Goal: Check status: Check status

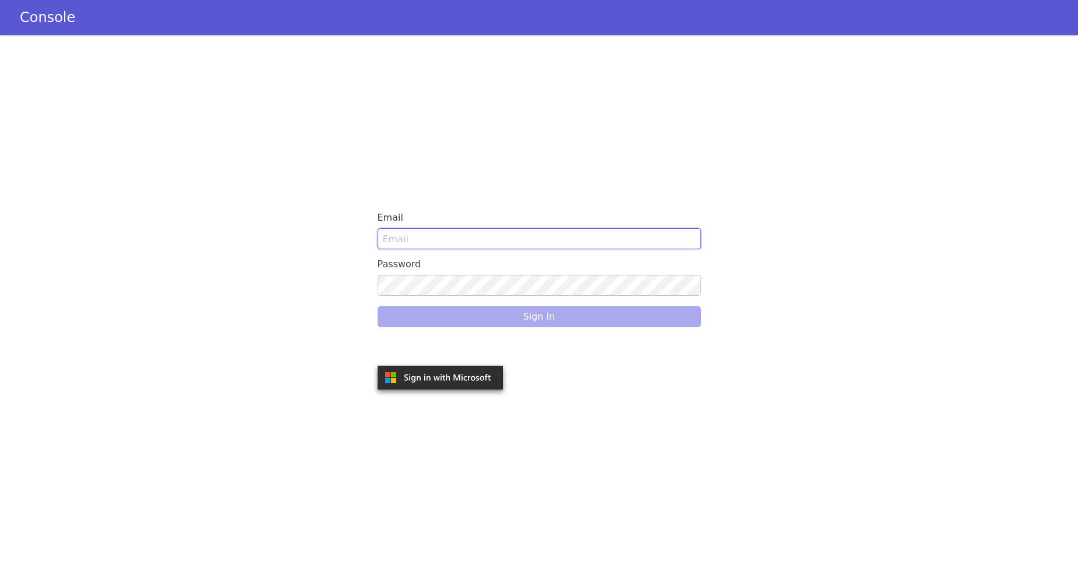
type input "[PERSON_NAME][EMAIL_ADDRESS][DOMAIN_NAME]"
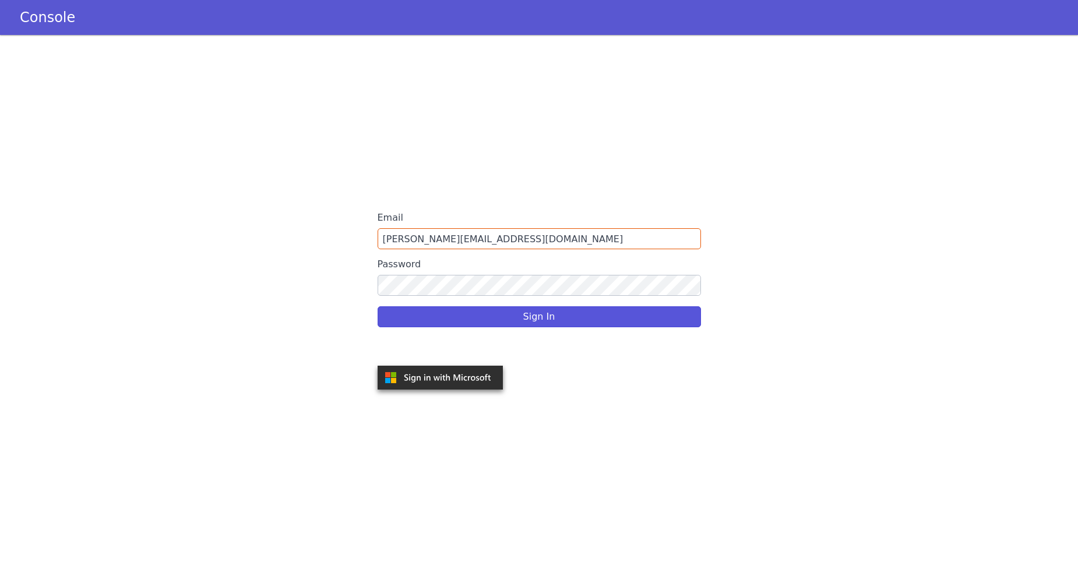
click at [501, 320] on div "Sign In" at bounding box center [539, 317] width 323 height 33
click at [498, 325] on button "Sign In" at bounding box center [539, 316] width 323 height 21
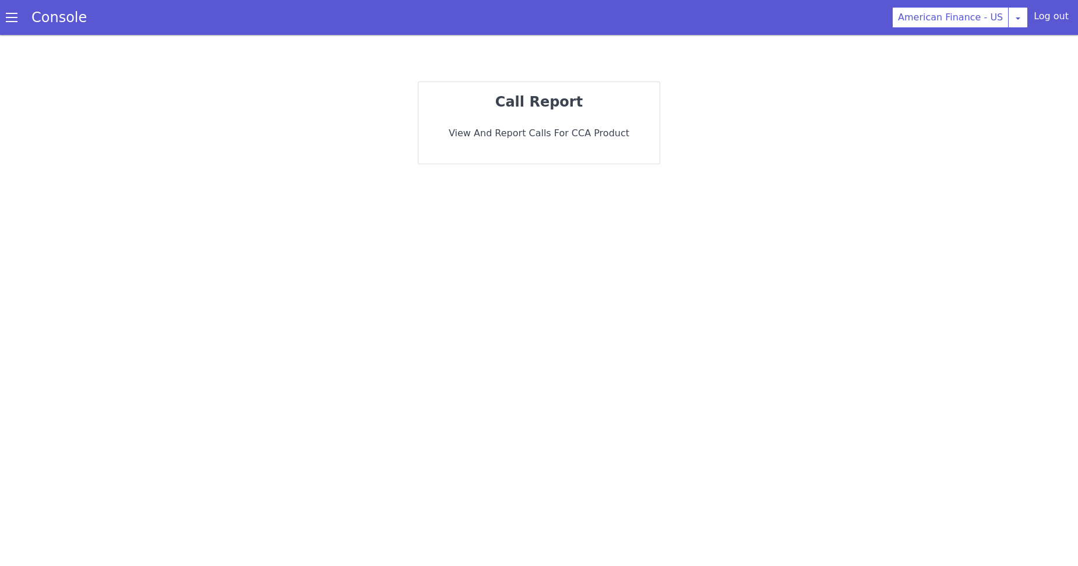
click at [11, 20] on span at bounding box center [12, 18] width 12 height 12
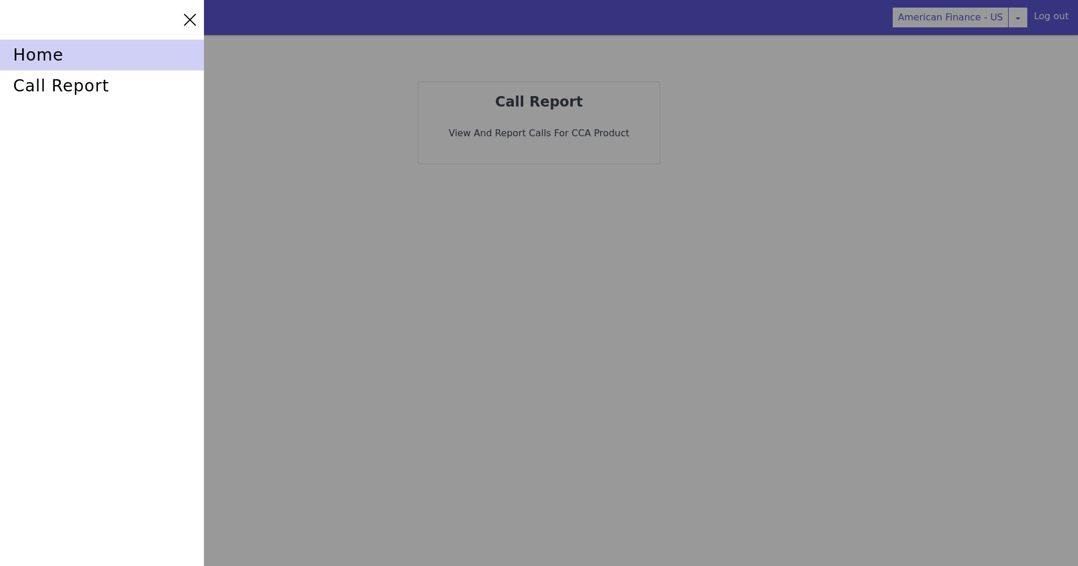
click at [47, 58] on div "home" at bounding box center [102, 55] width 204 height 31
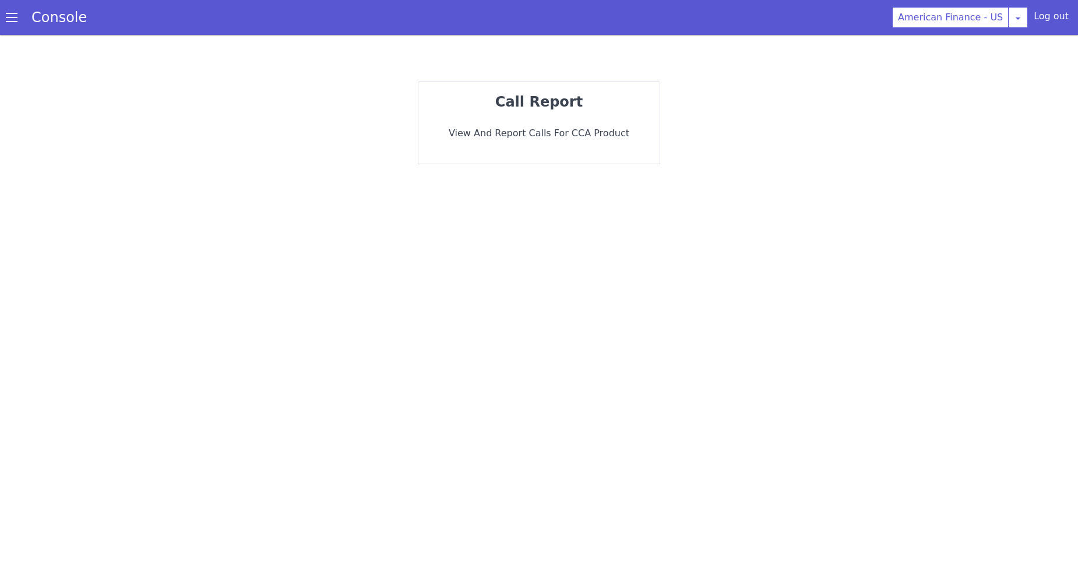
drag, startPoint x: 354, startPoint y: 267, endPoint x: 555, endPoint y: 269, distance: 201.0
click at [357, 267] on div "call report View and report calls for CCA Product" at bounding box center [539, 318] width 1078 height 496
click at [17, 16] on link "Console" at bounding box center [58, 17] width 83 height 16
click at [16, 17] on span at bounding box center [12, 18] width 12 height 12
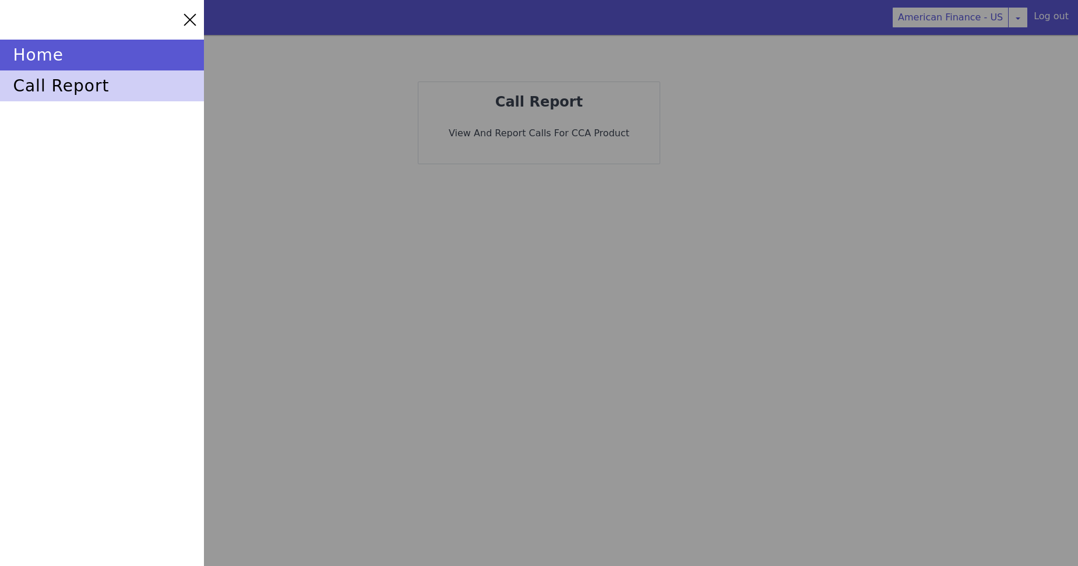
click at [37, 82] on div "call report" at bounding box center [102, 86] width 204 height 31
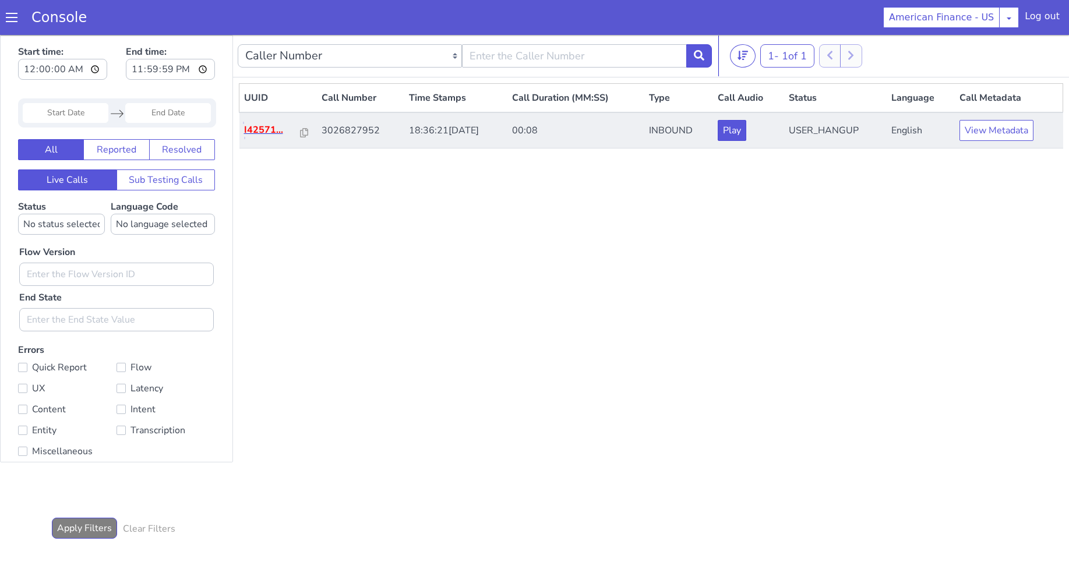
click at [256, 133] on p "I42571..." at bounding box center [272, 130] width 57 height 14
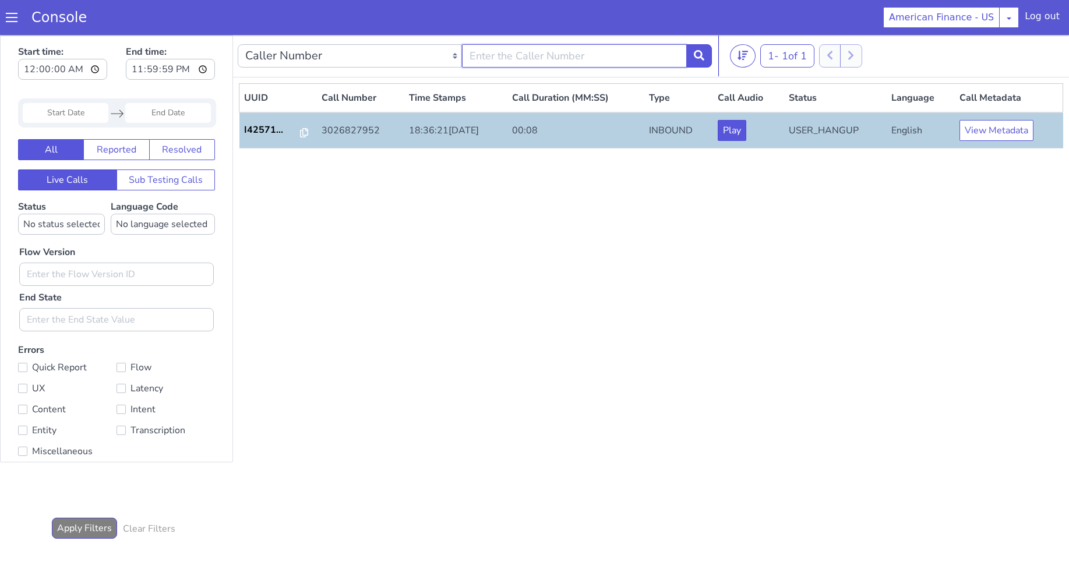
click at [494, 51] on input "text" at bounding box center [574, 55] width 224 height 23
paste input "4438196212"
type input "4438196212"
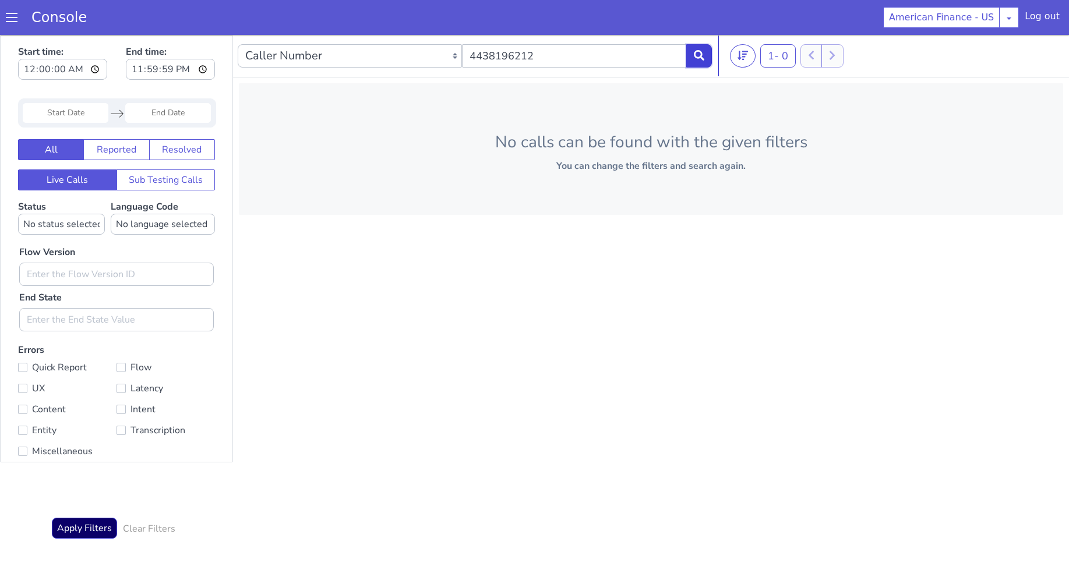
click at [698, 64] on button at bounding box center [699, 55] width 26 height 23
click at [99, 111] on input "Start Date" at bounding box center [66, 113] width 86 height 20
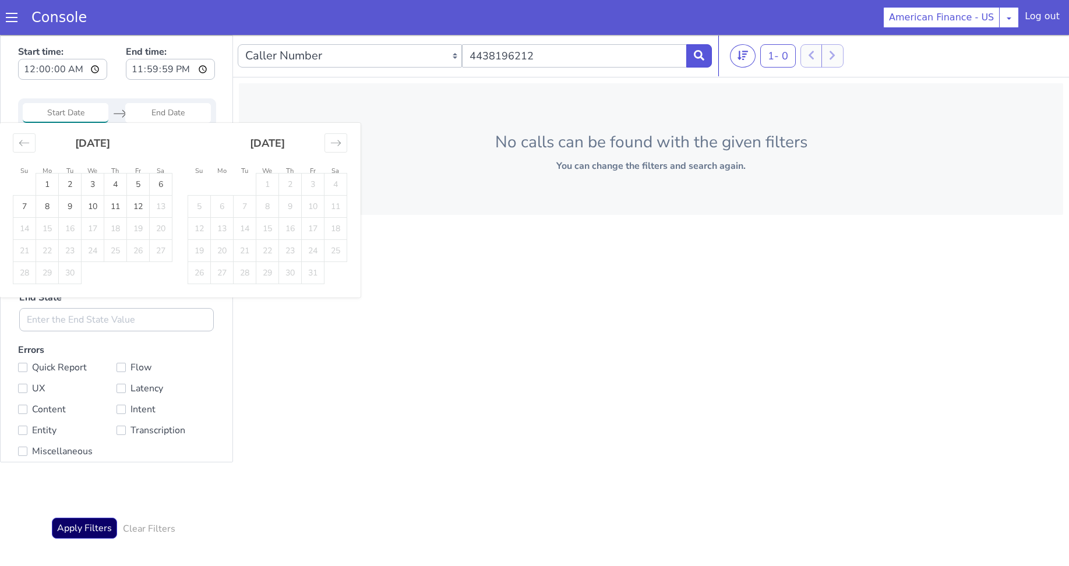
click at [495, 107] on div "No calls can be found with the given filters You can change the filters and sea…" at bounding box center [651, 149] width 825 height 132
